Goal: Answer question/provide support

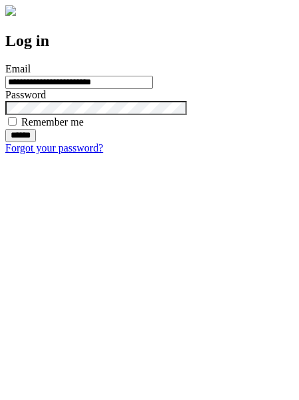
type input "**********"
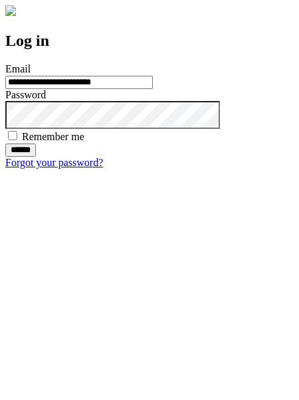
click at [36, 157] on input "******" at bounding box center [20, 150] width 31 height 13
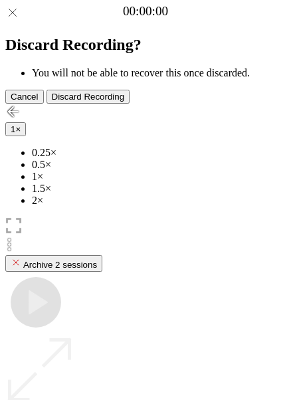
scroll to position [94, 0]
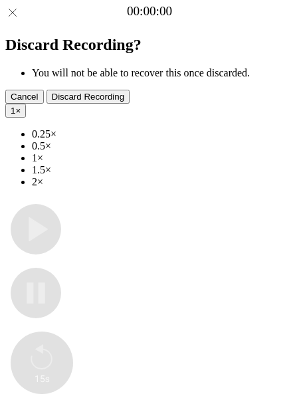
type input "**********"
